Goal: Transaction & Acquisition: Purchase product/service

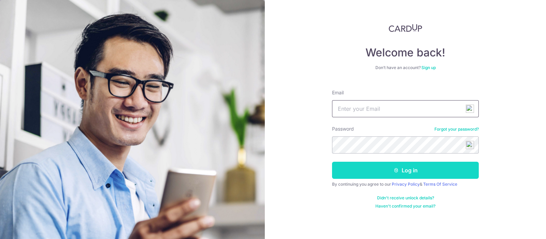
type input "[EMAIL_ADDRESS][DOMAIN_NAME]"
click at [376, 171] on button "Log in" at bounding box center [405, 170] width 147 height 17
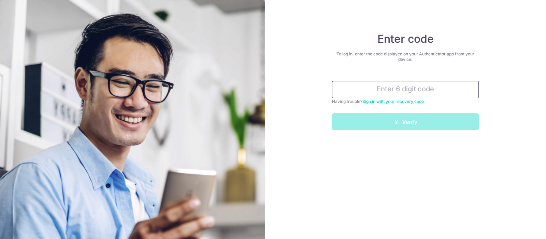
click at [371, 91] on input "text" at bounding box center [405, 89] width 147 height 17
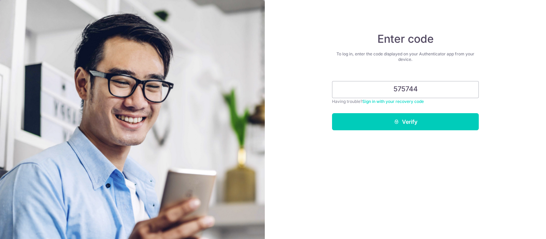
type input "575744"
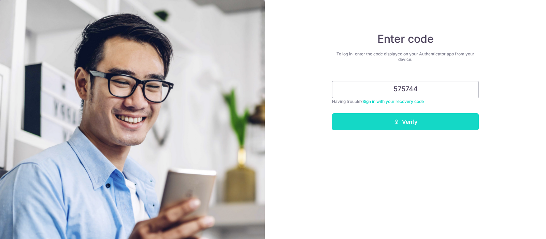
click at [399, 124] on button "Verify" at bounding box center [405, 121] width 147 height 17
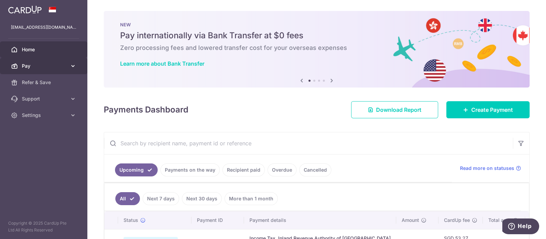
click at [46, 64] on span "Pay" at bounding box center [44, 65] width 45 height 7
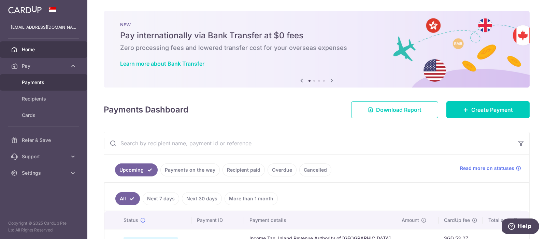
click at [46, 81] on span "Payments" at bounding box center [44, 82] width 45 height 7
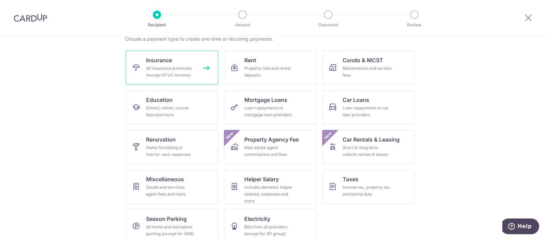
scroll to position [67, 0]
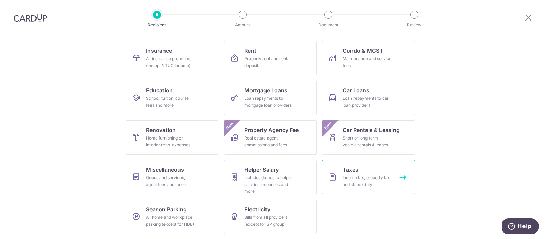
click at [343, 177] on div "Income tax, property tax and stamp duty" at bounding box center [367, 181] width 49 height 14
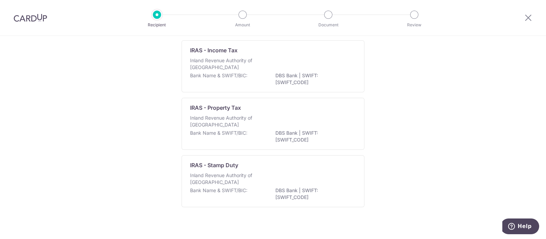
scroll to position [58, 0]
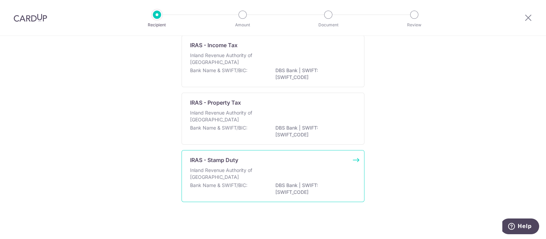
click at [216, 158] on p "IRAS - Stamp Duty" at bounding box center [214, 160] width 48 height 8
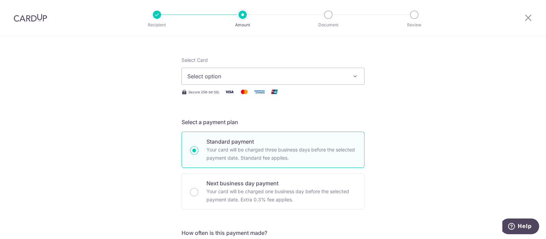
scroll to position [42, 0]
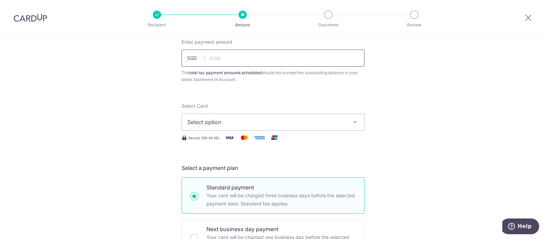
click at [227, 57] on input "text" at bounding box center [273, 58] width 183 height 17
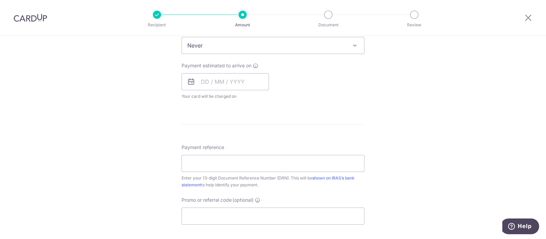
scroll to position [341, 0]
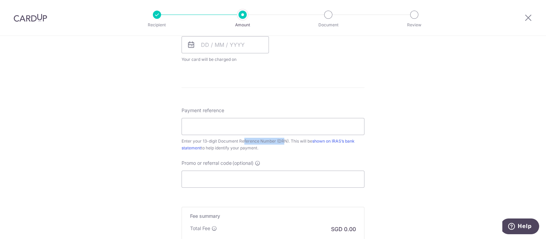
drag, startPoint x: 222, startPoint y: 140, endPoint x: 261, endPoint y: 138, distance: 39.0
click at [261, 138] on div "Enter your 13-digit Document Reference Number (DRN). This will be shown on IRAS…" at bounding box center [273, 145] width 183 height 14
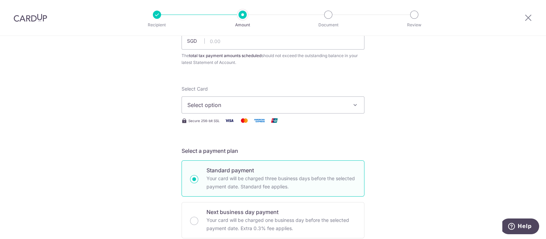
scroll to position [0, 0]
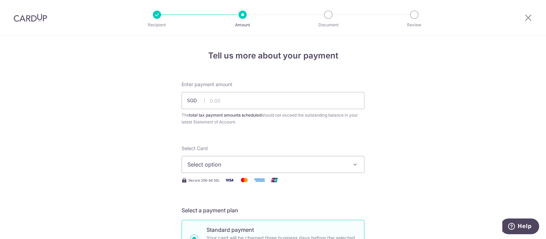
drag, startPoint x: 155, startPoint y: 76, endPoint x: 60, endPoint y: 55, distance: 97.6
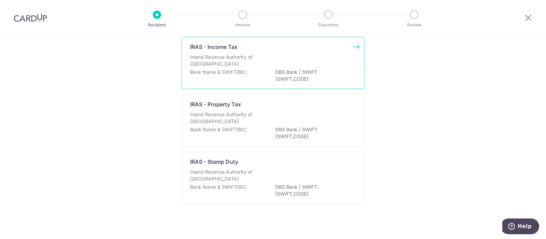
scroll to position [58, 0]
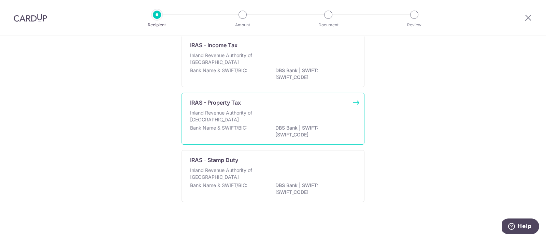
click at [210, 109] on p "Inland Revenue Authority of [GEOGRAPHIC_DATA]" at bounding box center [226, 116] width 72 height 14
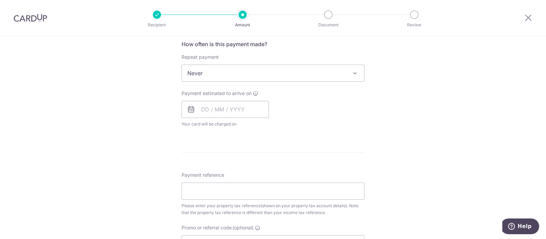
scroll to position [384, 0]
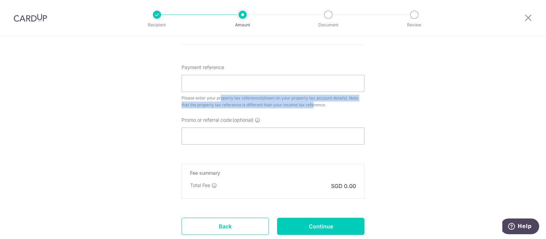
drag, startPoint x: 201, startPoint y: 98, endPoint x: 295, endPoint y: 104, distance: 94.5
click at [295, 104] on div "Please enter your property tax reference(shown on your property tax account det…" at bounding box center [273, 102] width 183 height 14
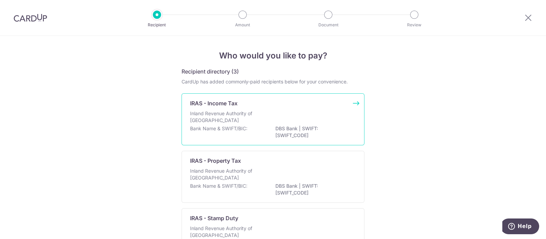
scroll to position [58, 0]
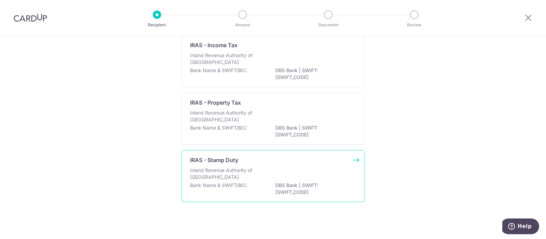
click at [224, 170] on p "Inland Revenue Authority of [GEOGRAPHIC_DATA]" at bounding box center [226, 174] width 72 height 14
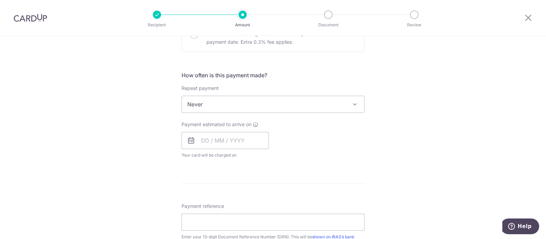
scroll to position [256, 0]
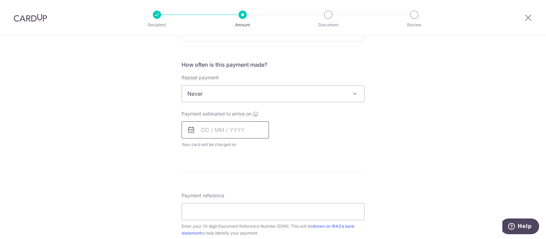
click at [218, 134] on input "text" at bounding box center [225, 129] width 87 height 17
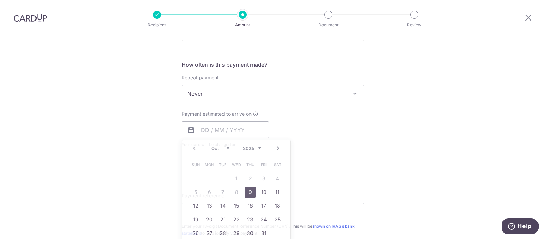
click at [161, 122] on div "Tell us more about your payment Enter payment amount SGD The total tax payment …" at bounding box center [273, 97] width 546 height 634
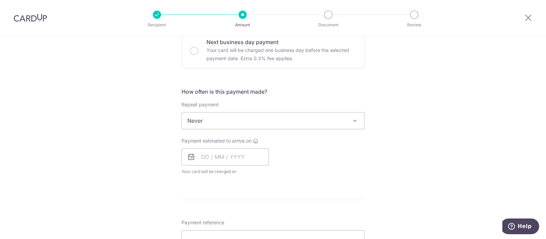
scroll to position [170, 0]
